Goal: Use online tool/utility: Utilize a website feature to perform a specific function

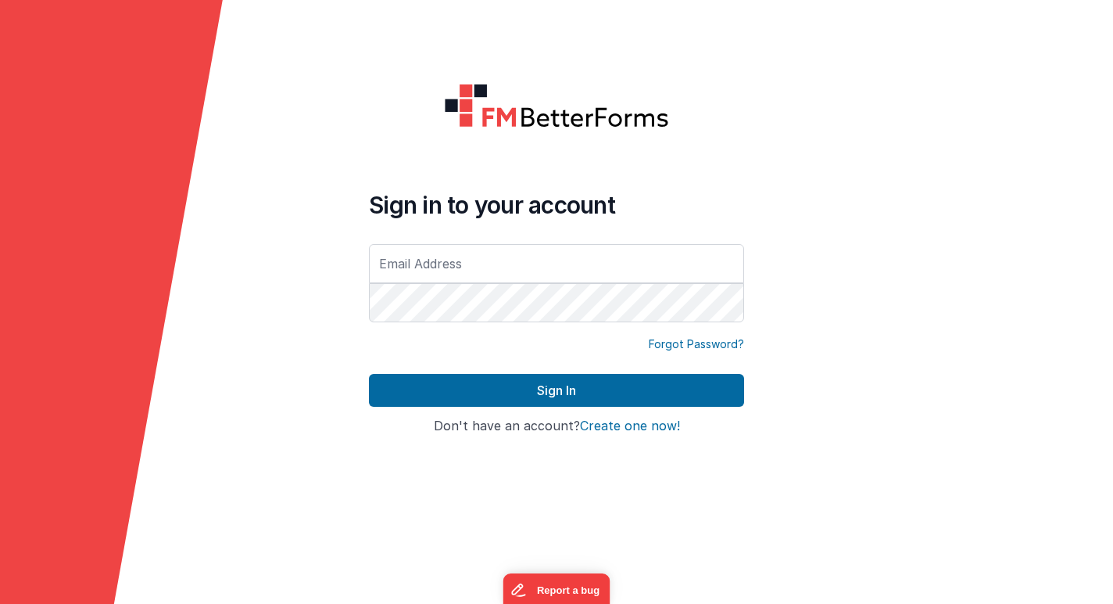
type input "[PERSON_NAME][EMAIL_ADDRESS][PERSON_NAME][DOMAIN_NAME]"
click at [369, 374] on button "Sign In" at bounding box center [556, 390] width 375 height 33
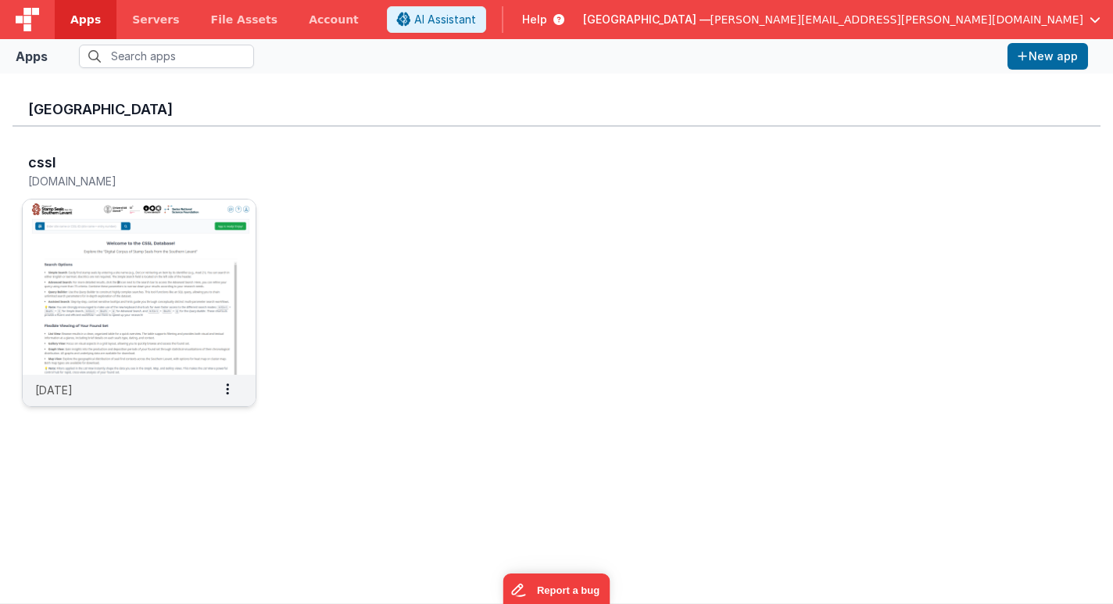
click at [195, 230] on img at bounding box center [139, 286] width 233 height 175
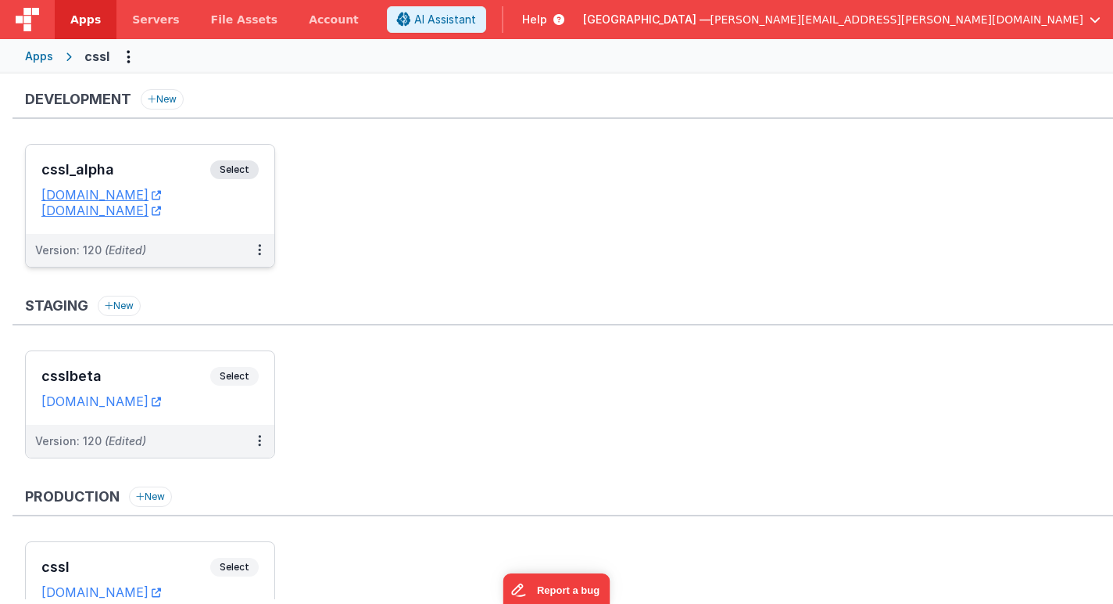
click at [239, 171] on span "Select" at bounding box center [234, 169] width 48 height 19
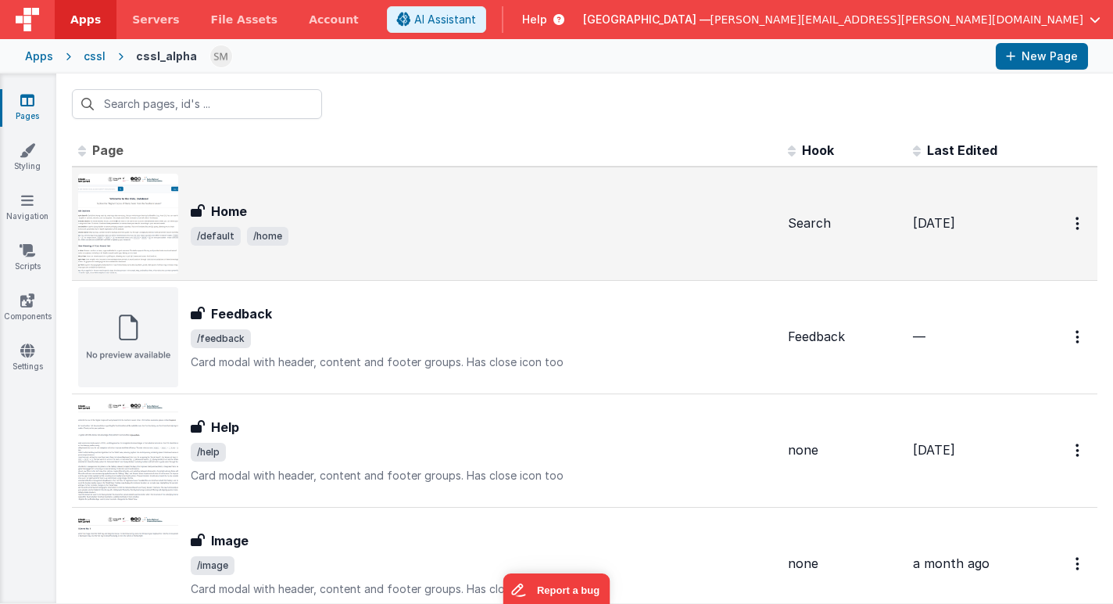
click at [235, 209] on h3 "Home" at bounding box center [229, 211] width 36 height 19
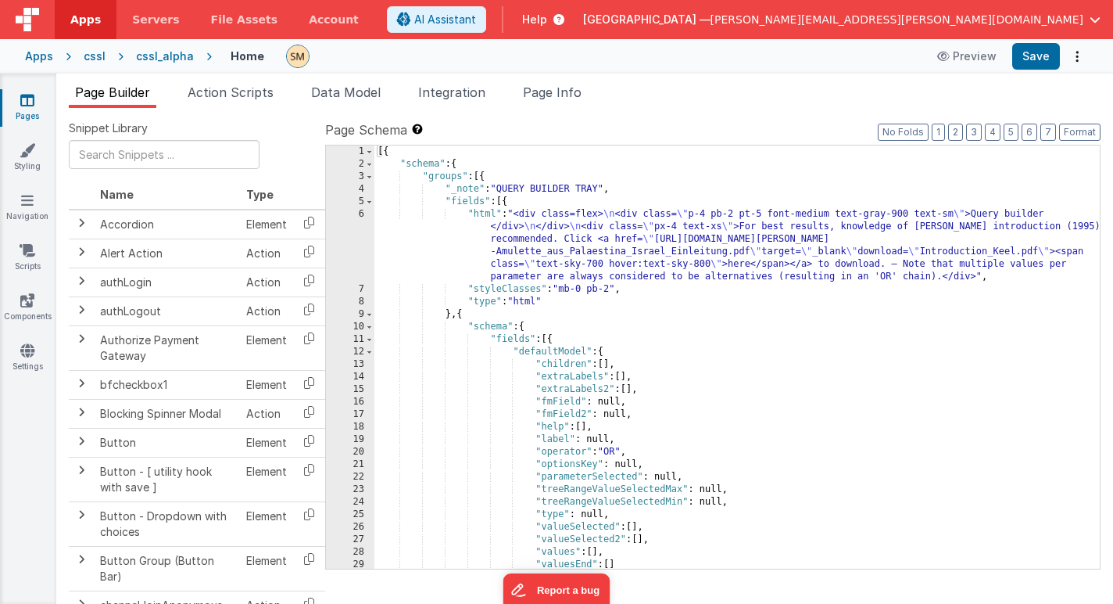
click at [474, 254] on div "[{ "schema" : { "groups" : [{ "_note" : "QUERY BUILDER TRAY" , "fields" : [{ "h…" at bounding box center [738, 369] width 726 height 448
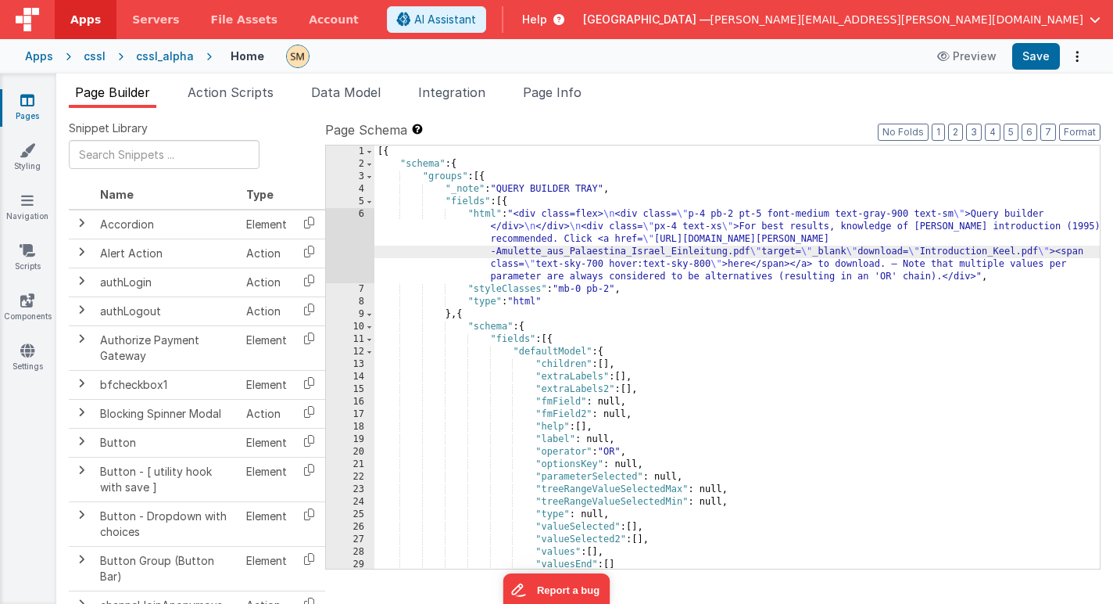
click at [353, 246] on div "6" at bounding box center [350, 245] width 48 height 75
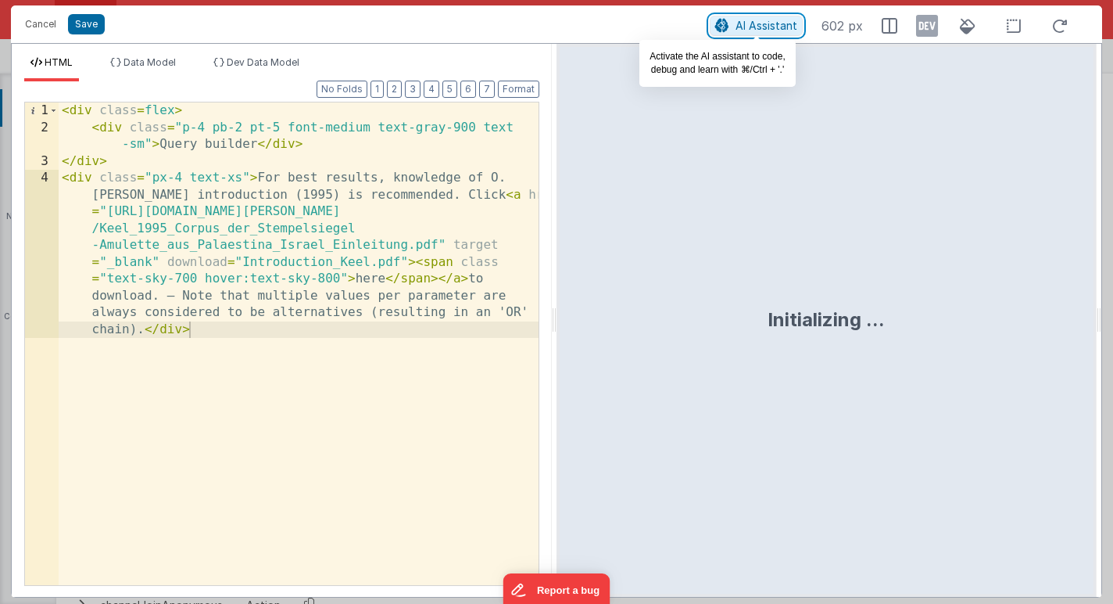
click at [754, 30] on span "AI Assistant" at bounding box center [767, 25] width 62 height 13
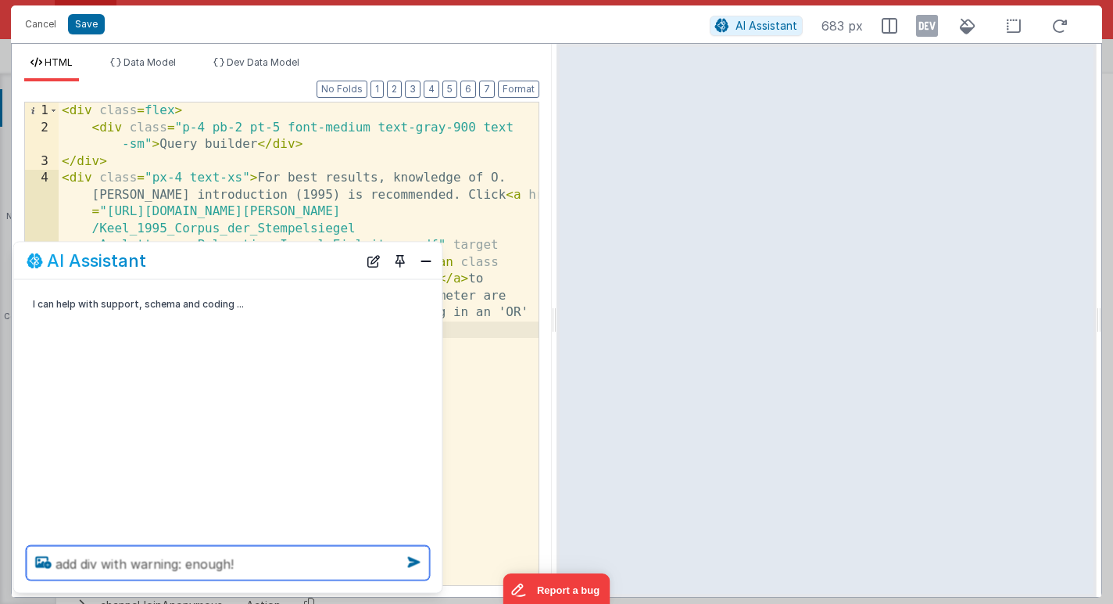
type textarea "add div with warning: enough!"
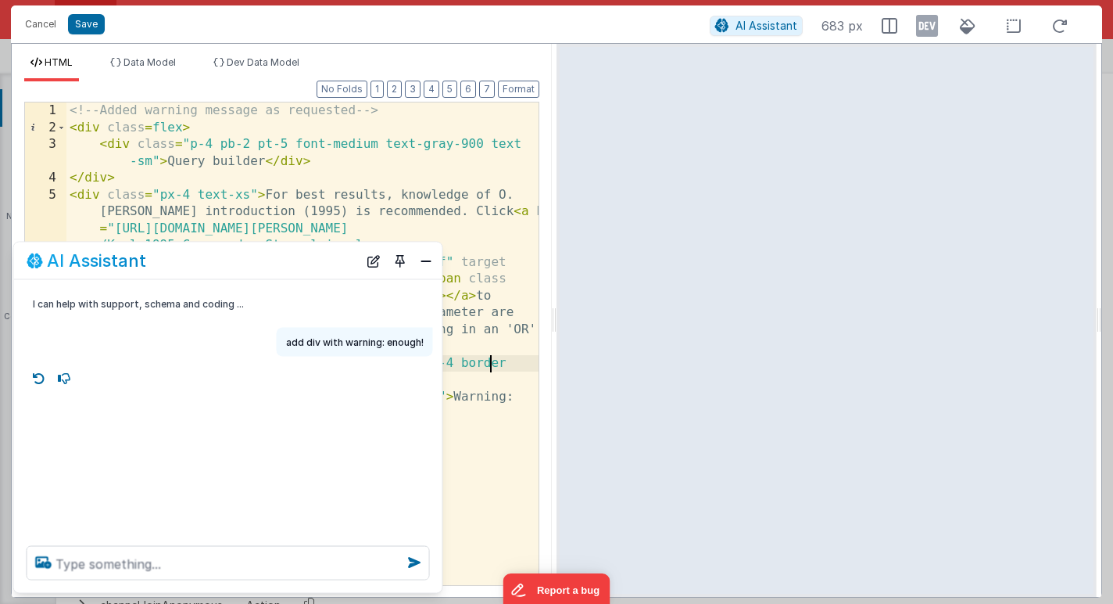
click at [489, 367] on div "<!-- Added warning message as requested --> < div class = flex > < div class = …" at bounding box center [302, 360] width 472 height 516
click at [430, 262] on button "Close" at bounding box center [426, 260] width 20 height 22
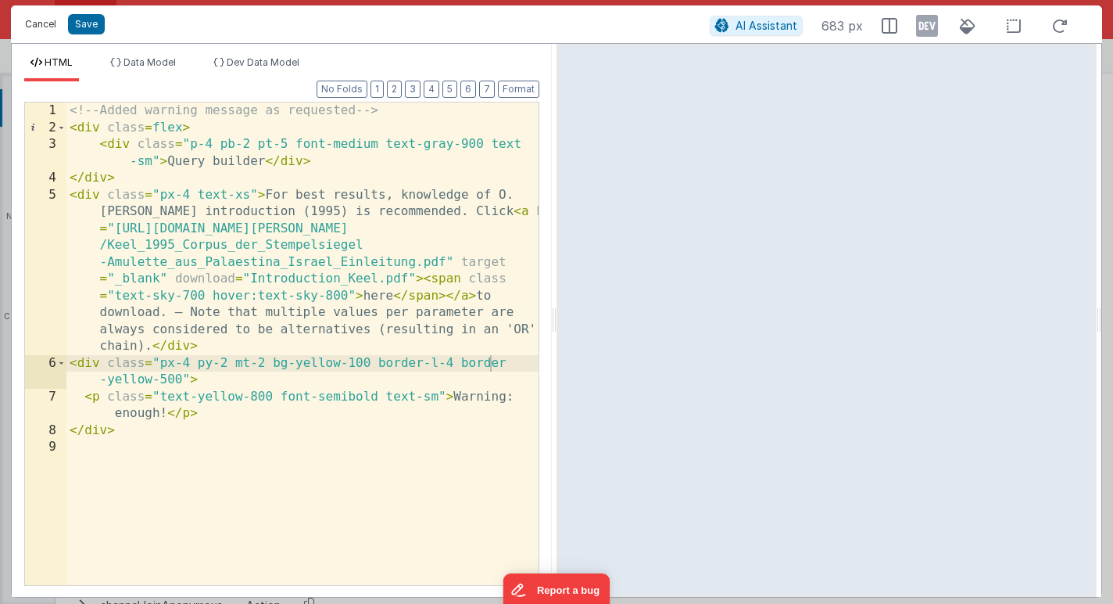
click at [43, 25] on button "Cancel" at bounding box center [40, 24] width 47 height 22
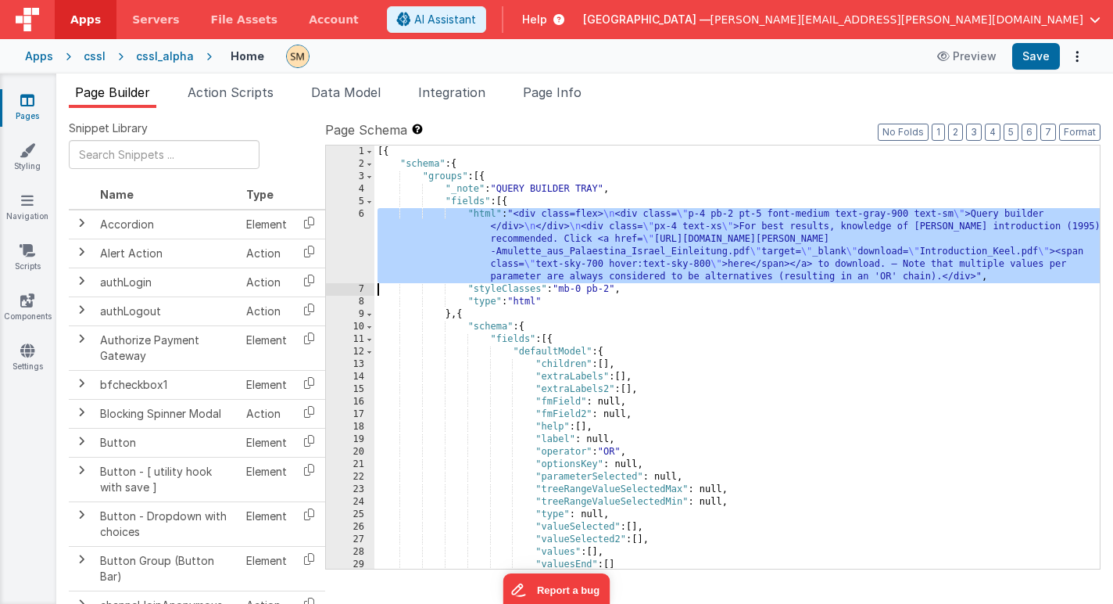
click at [404, 243] on div "[{ "schema" : { "groups" : [{ "_note" : "QUERY BUILDER TRAY" , "fields" : [{ "h…" at bounding box center [738, 369] width 726 height 448
click at [359, 244] on div "6" at bounding box center [350, 245] width 48 height 75
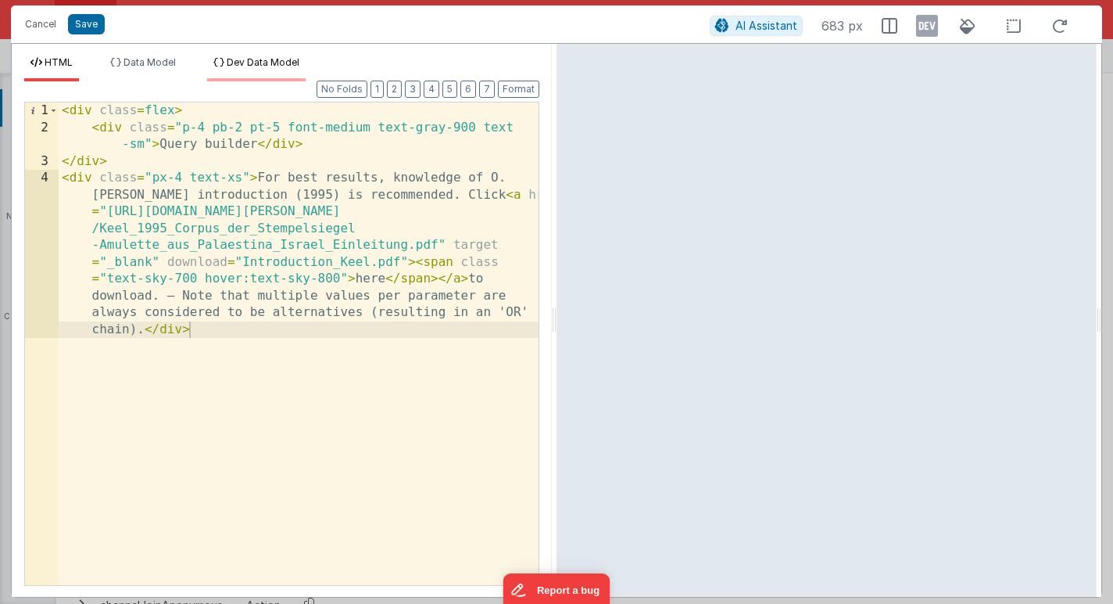
click at [278, 60] on span "Dev Data Model" at bounding box center [263, 62] width 73 height 12
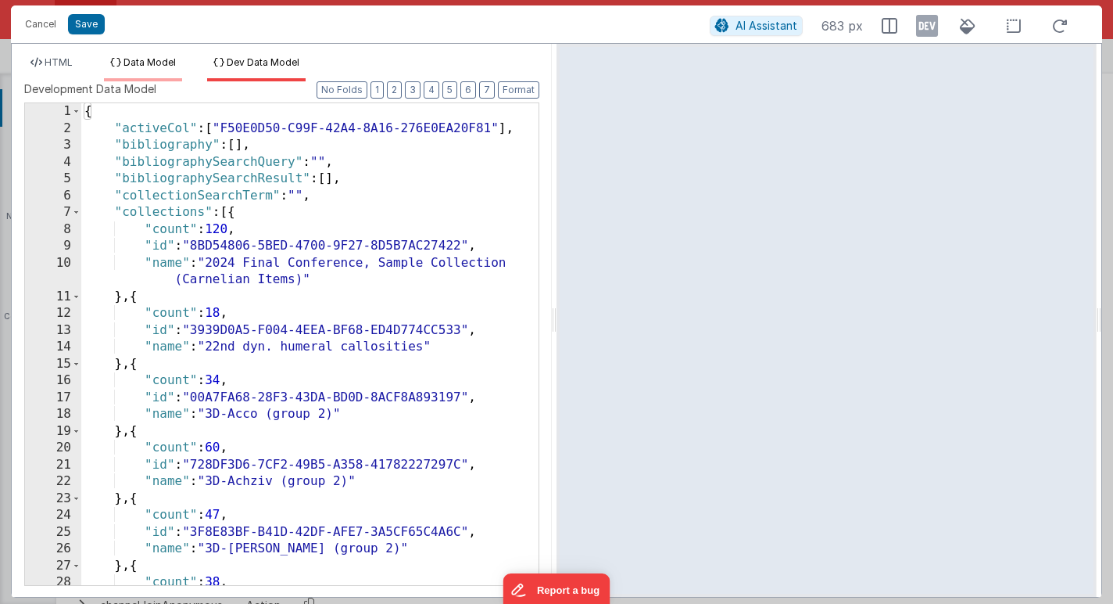
click at [163, 58] on span "Data Model" at bounding box center [150, 62] width 52 height 12
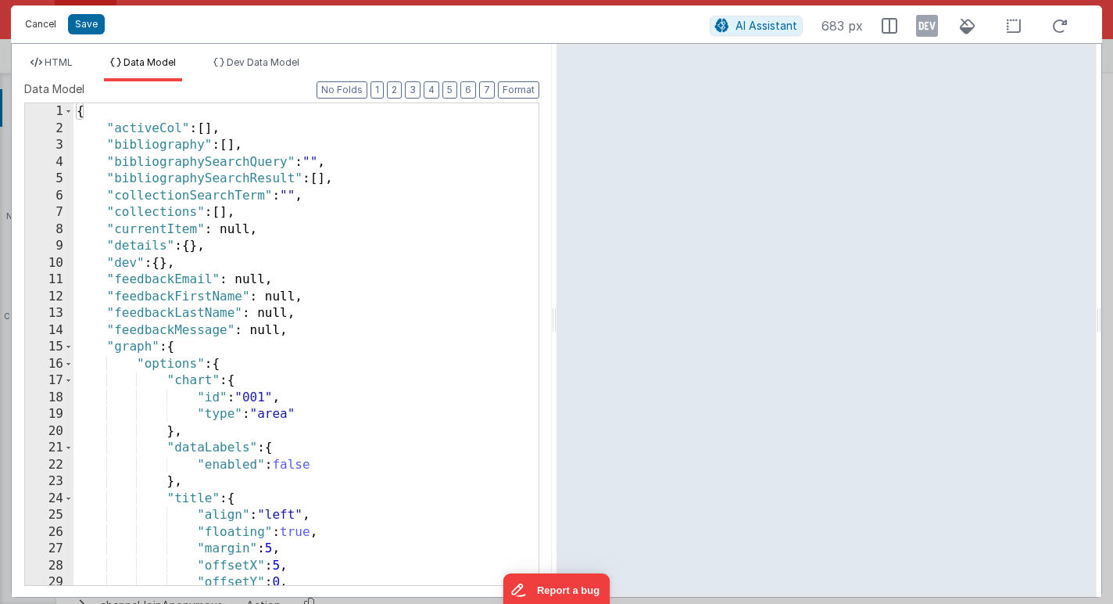
click at [39, 25] on button "Cancel" at bounding box center [40, 24] width 47 height 22
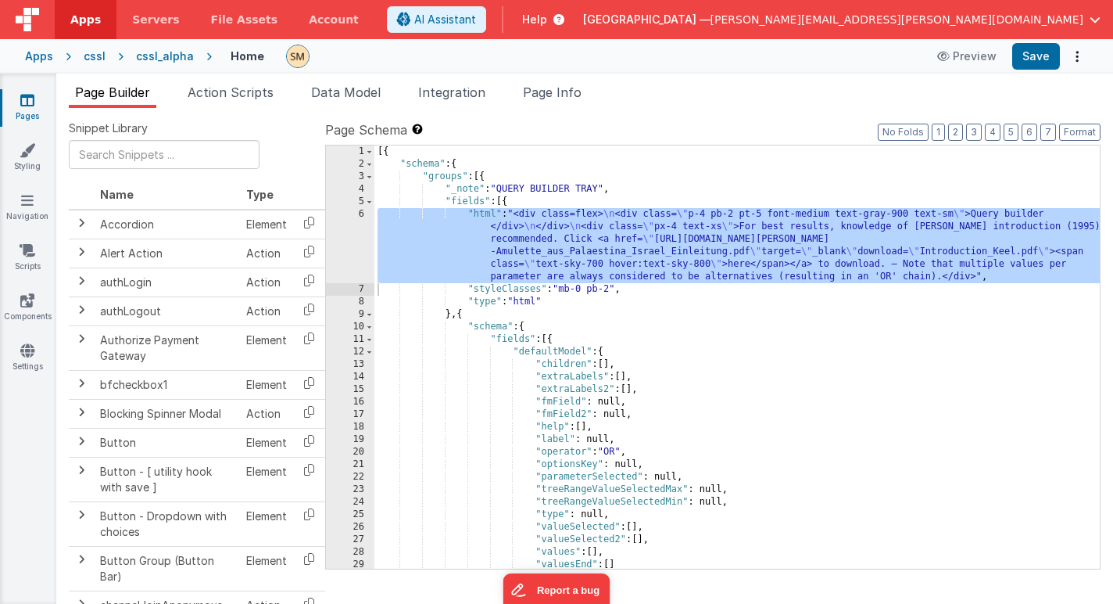
click at [352, 254] on div "6" at bounding box center [350, 245] width 48 height 75
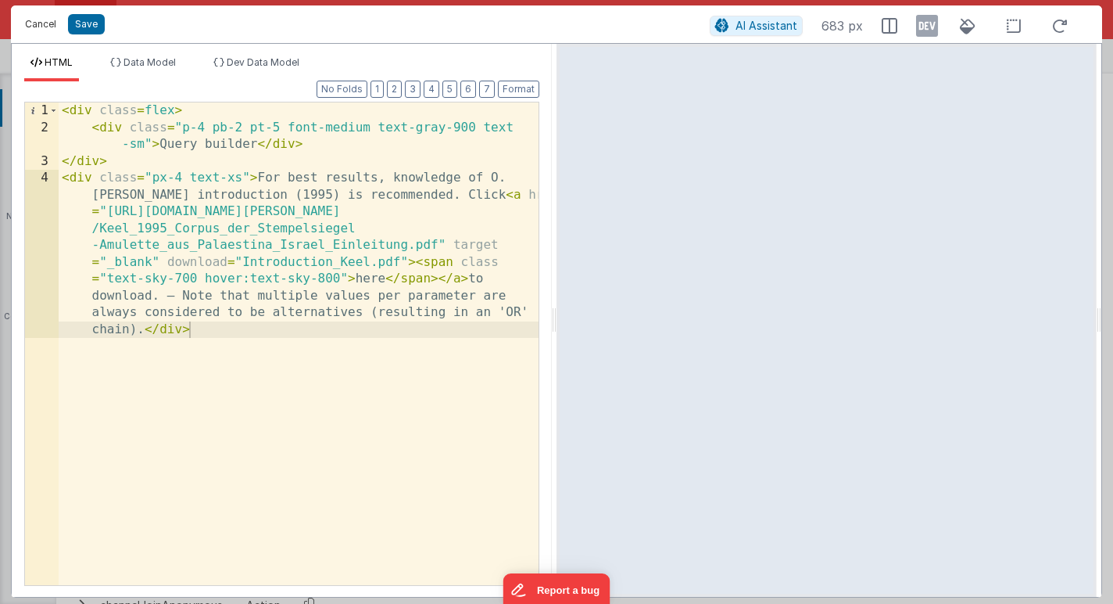
click at [47, 24] on button "Cancel" at bounding box center [40, 24] width 47 height 22
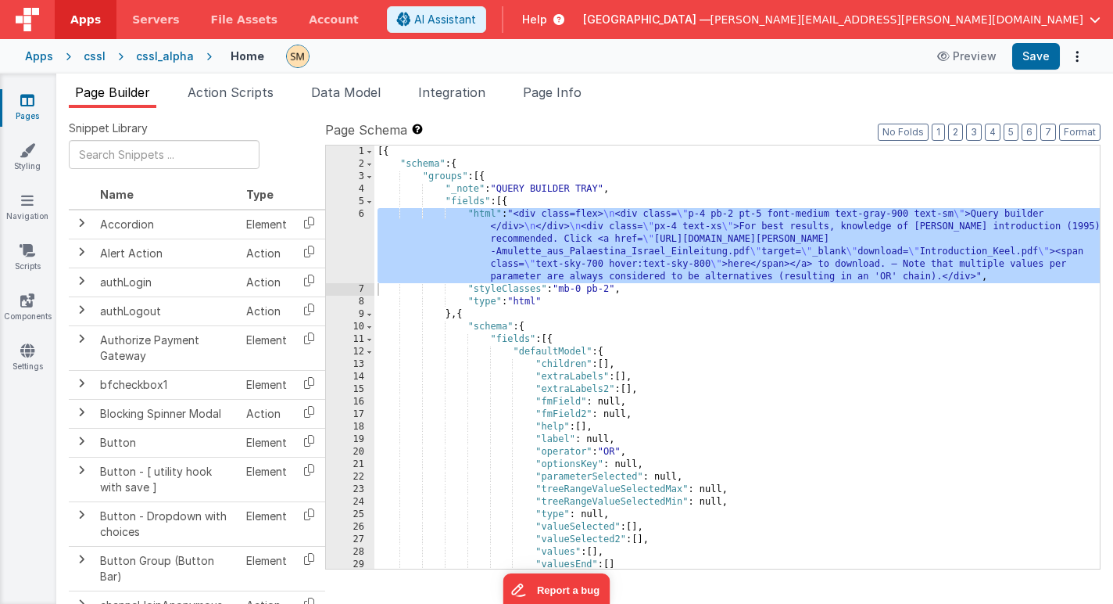
click at [547, 22] on span "Help" at bounding box center [534, 20] width 25 height 16
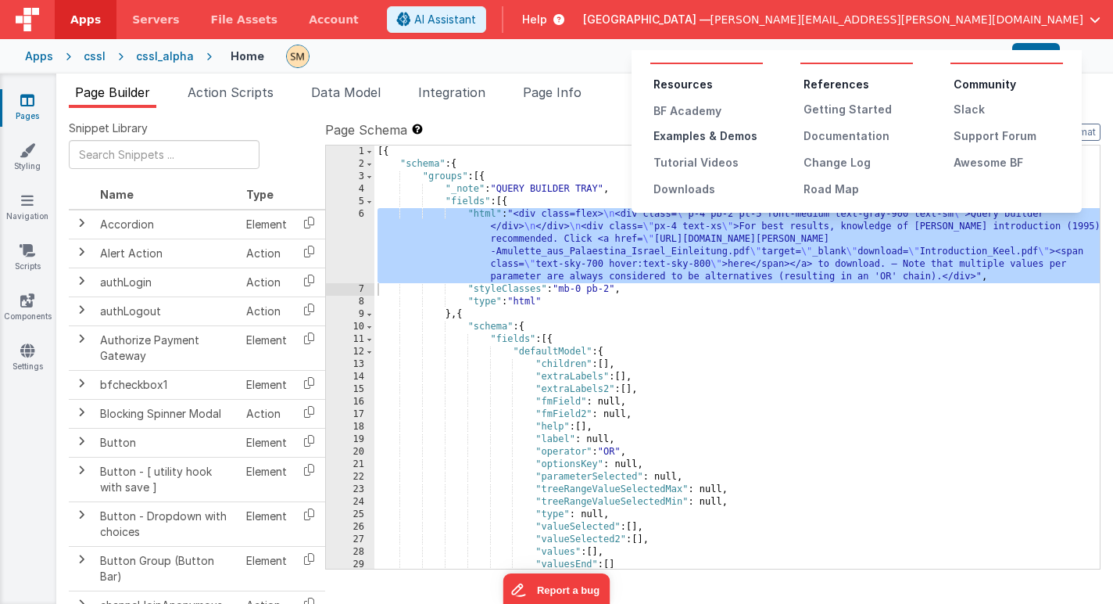
click at [694, 134] on div "Examples & Demos" at bounding box center [708, 136] width 109 height 16
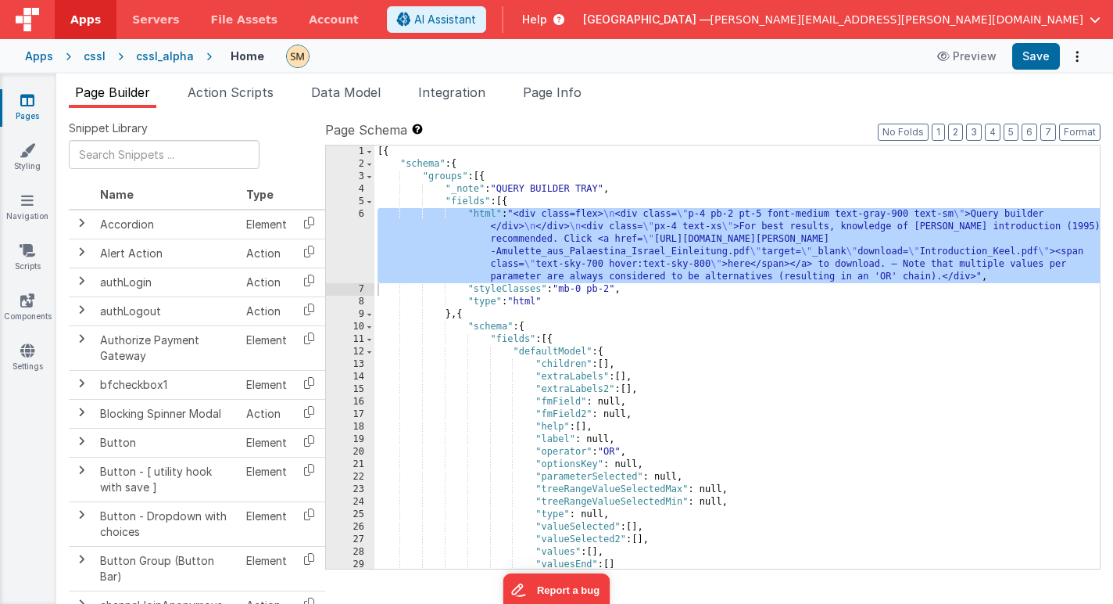
click at [40, 59] on div "Apps" at bounding box center [39, 56] width 28 height 16
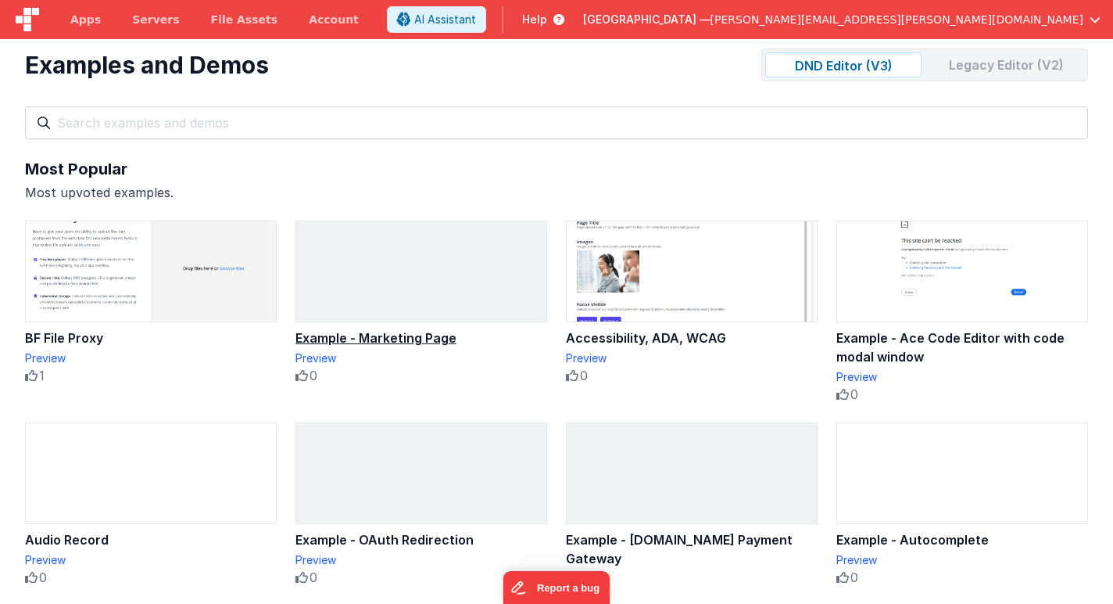
scroll to position [3, 0]
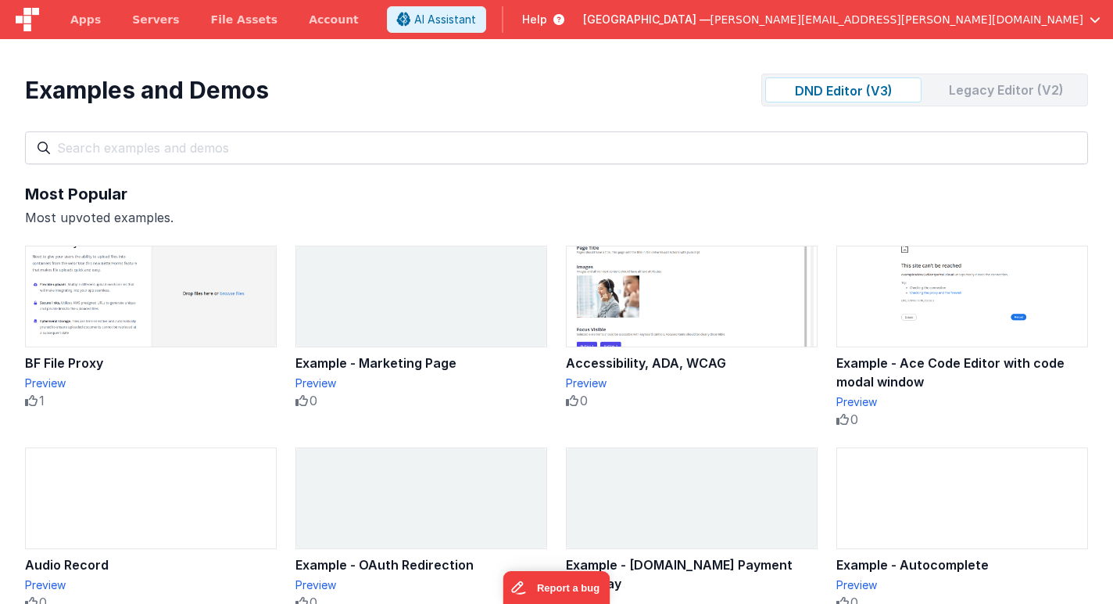
click at [977, 92] on div "Legacy Editor (V2)" at bounding box center [1006, 89] width 156 height 25
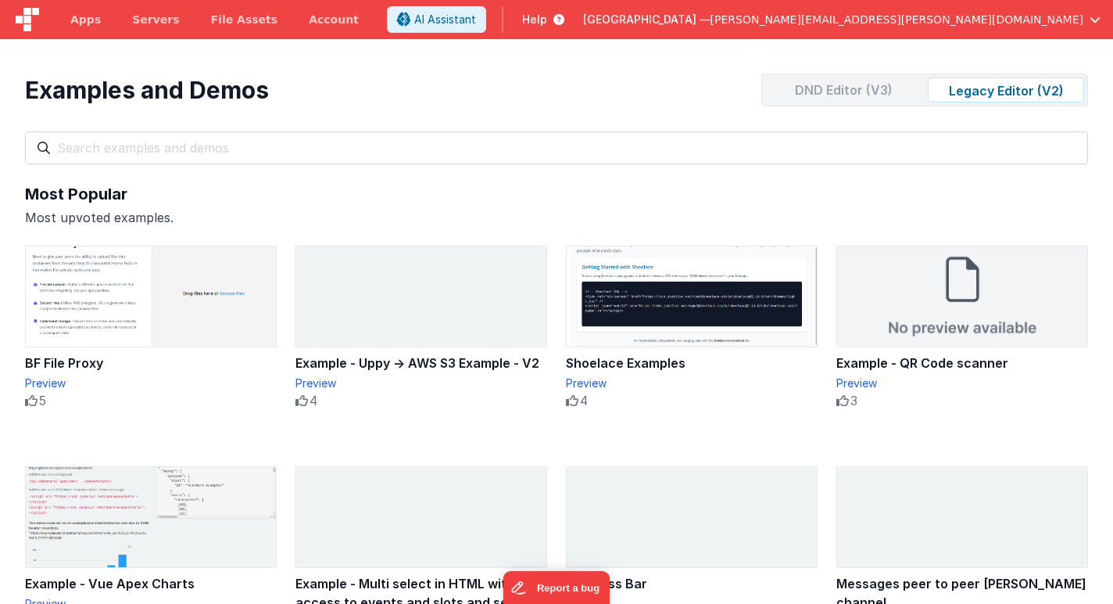
click at [872, 94] on div "DND Editor (V3)" at bounding box center [843, 89] width 156 height 25
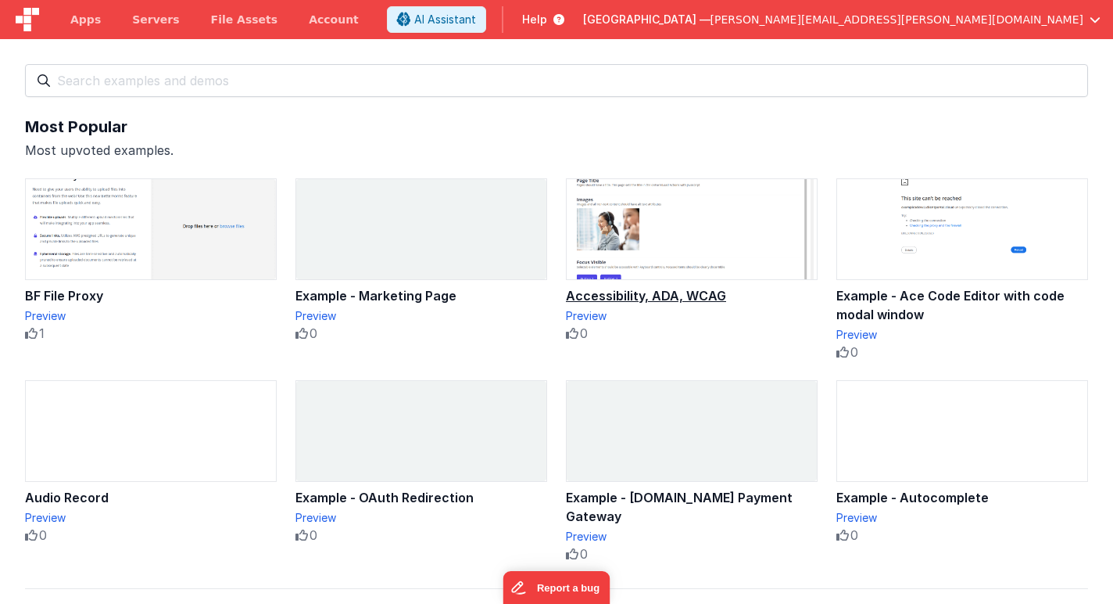
scroll to position [66, 0]
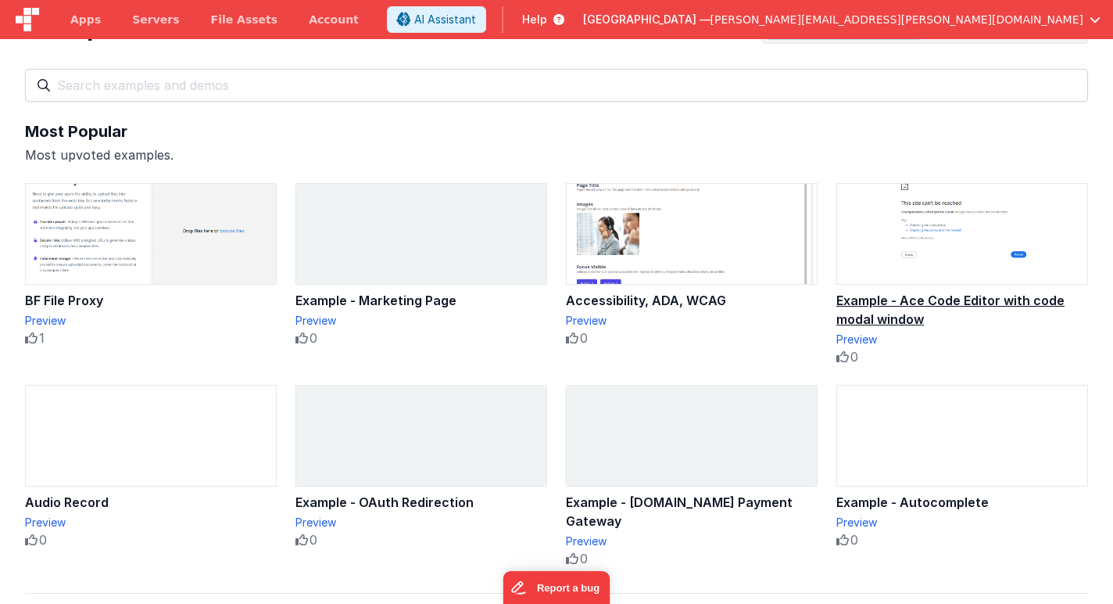
click at [907, 257] on img at bounding box center [962, 234] width 250 height 100
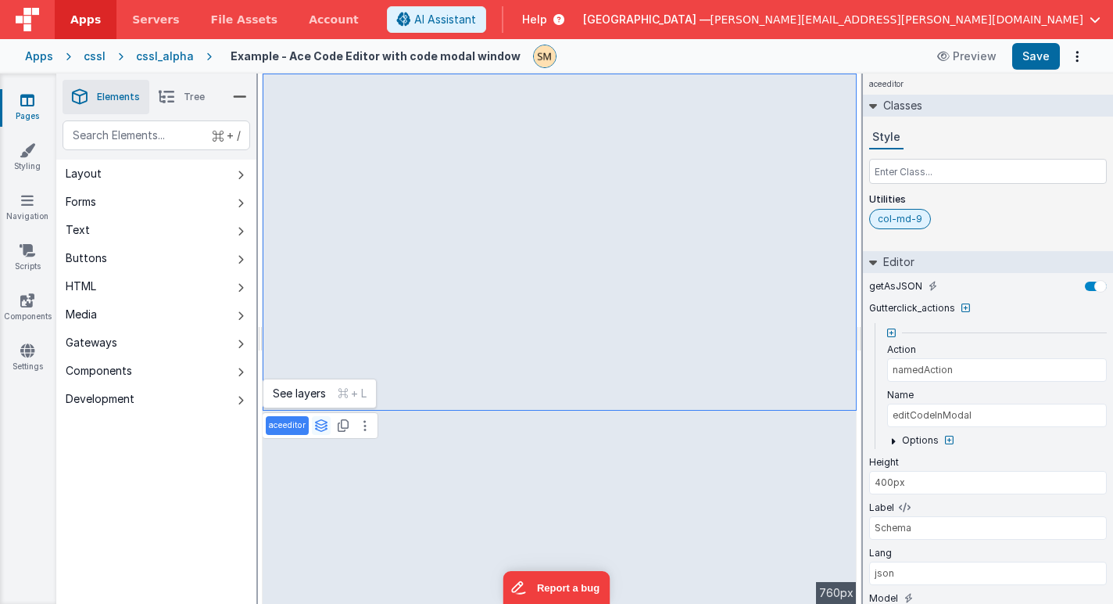
click at [319, 425] on icon at bounding box center [321, 425] width 14 height 13
click at [321, 429] on icon at bounding box center [321, 425] width 14 height 13
click at [346, 427] on icon at bounding box center [343, 425] width 11 height 13
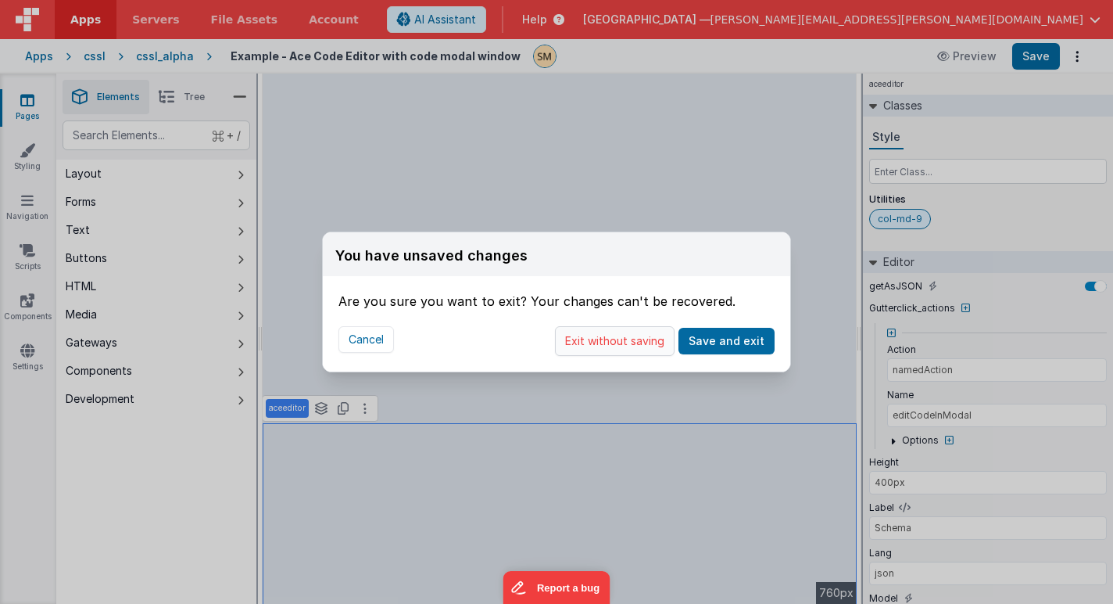
click at [611, 336] on button "Exit without saving" at bounding box center [615, 341] width 120 height 30
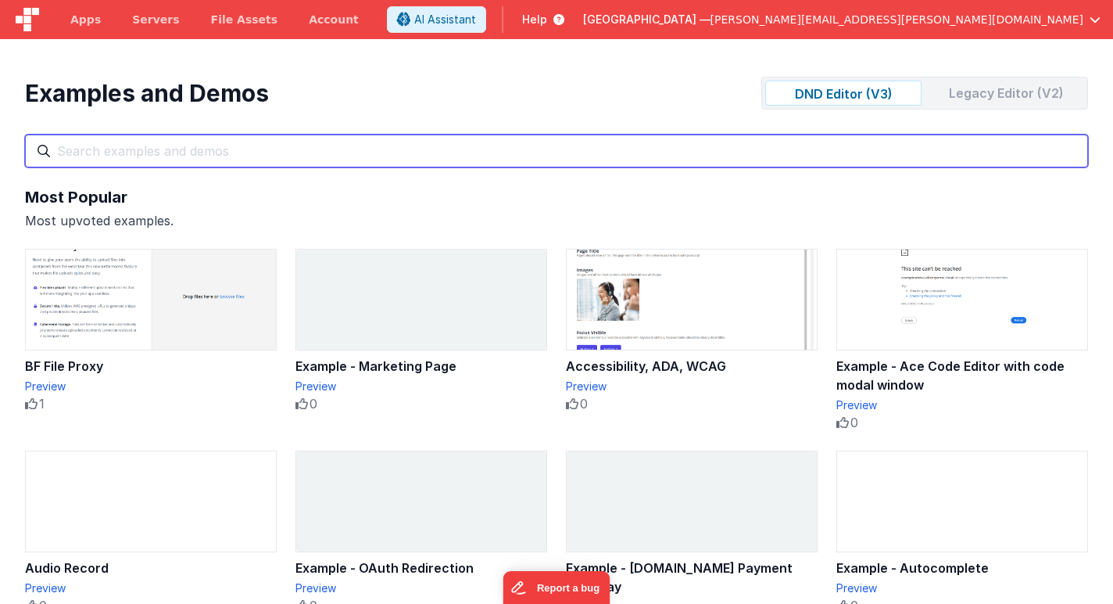
click at [324, 141] on input "text" at bounding box center [556, 150] width 1063 height 33
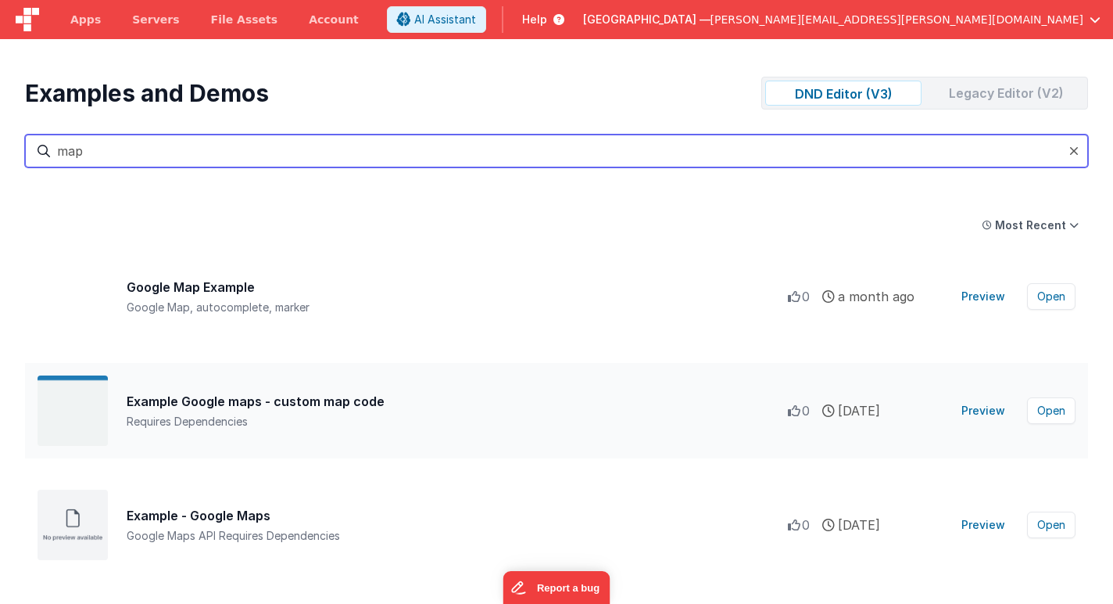
type input "map"
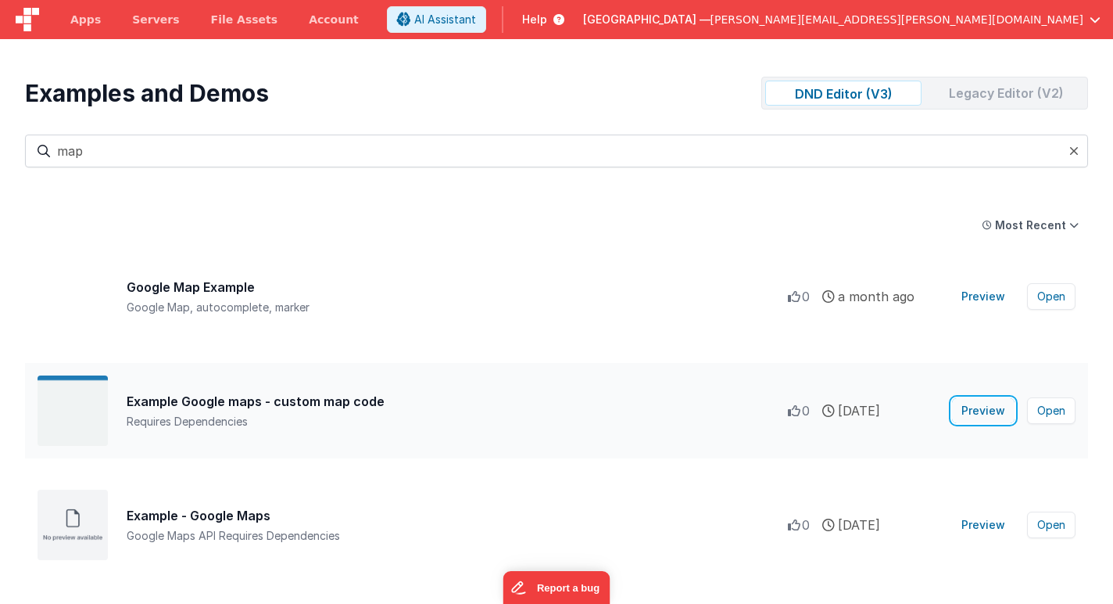
click at [1000, 411] on button "Preview" at bounding box center [983, 410] width 63 height 25
click at [966, 91] on div "Legacy Editor (V2)" at bounding box center [1006, 93] width 156 height 25
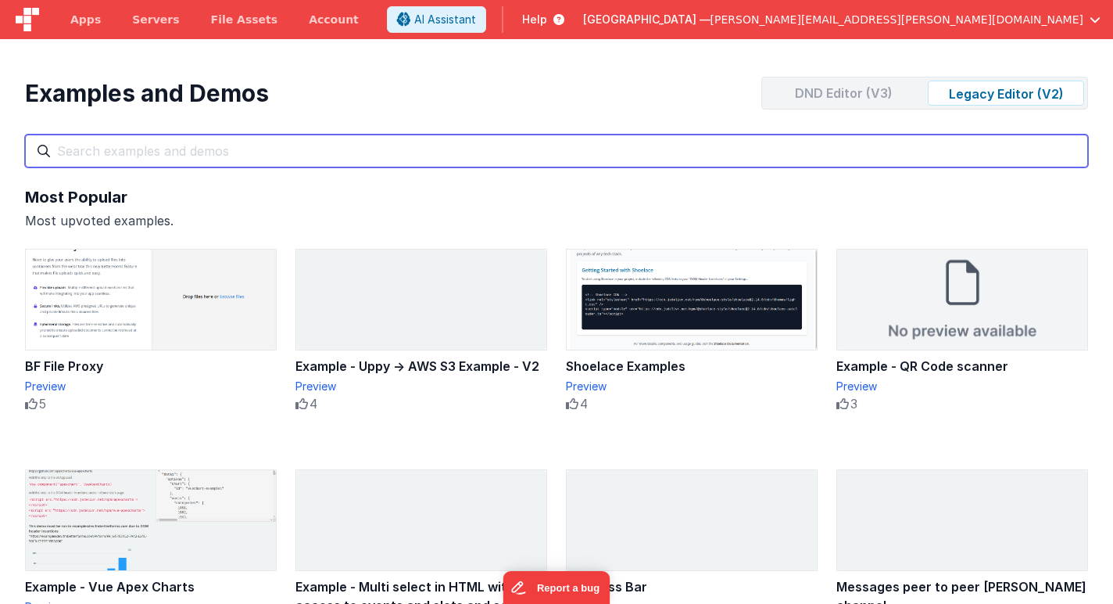
click at [559, 158] on input "text" at bounding box center [556, 150] width 1063 height 33
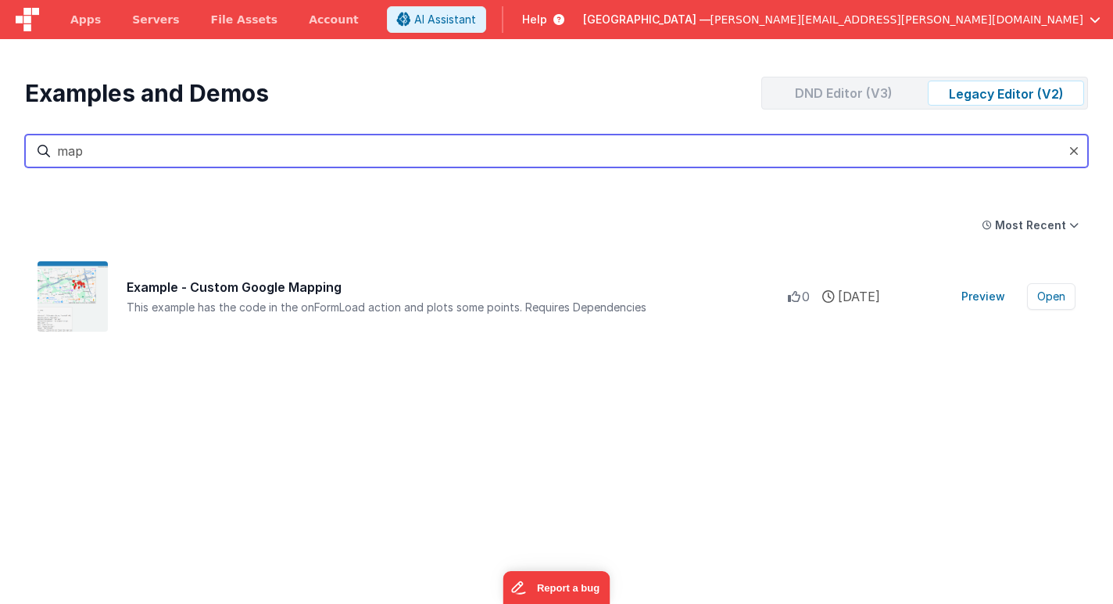
type input "map"
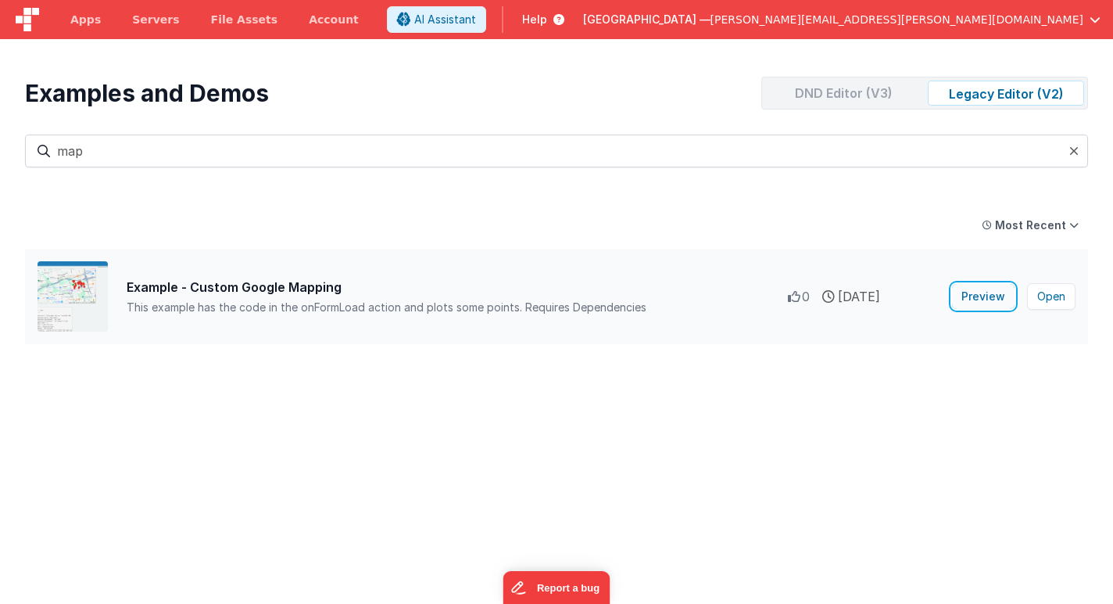
click at [988, 298] on button "Preview" at bounding box center [983, 296] width 63 height 25
click at [1073, 152] on icon at bounding box center [1074, 151] width 9 height 13
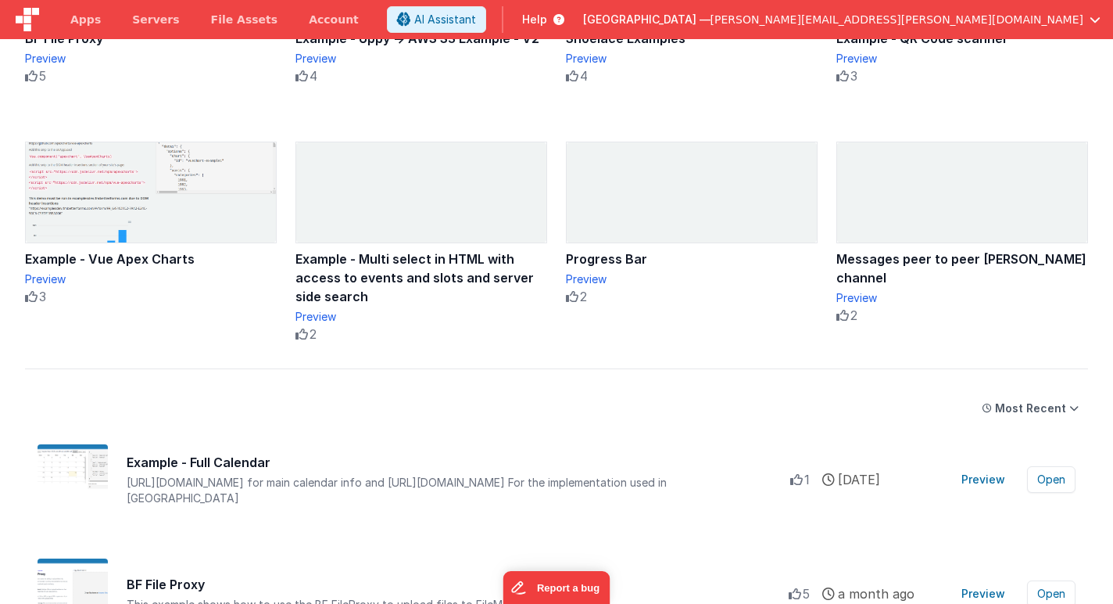
scroll to position [328, 0]
click at [500, 210] on img at bounding box center [421, 192] width 250 height 100
